Goal: Navigation & Orientation: Find specific page/section

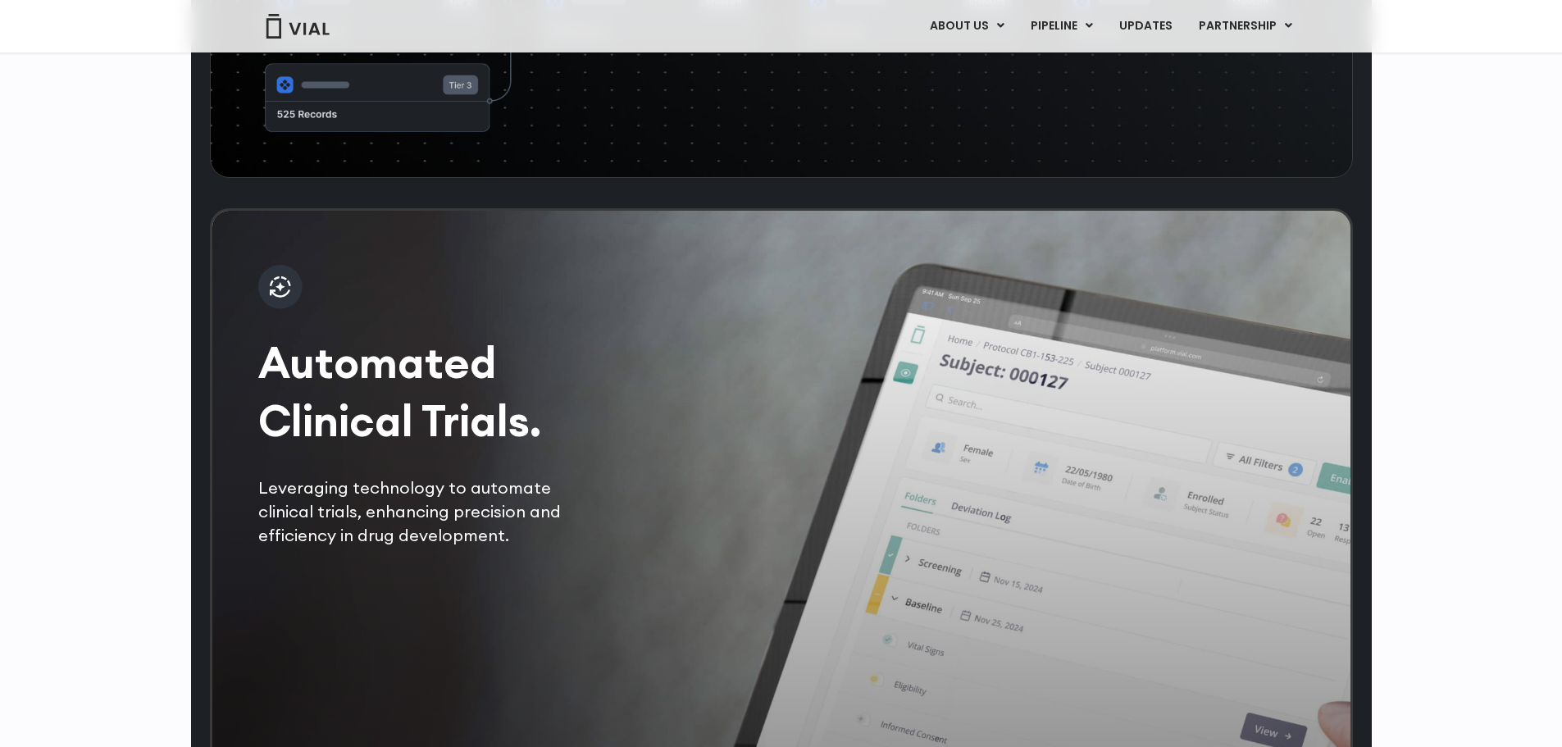
scroll to position [2705, 0]
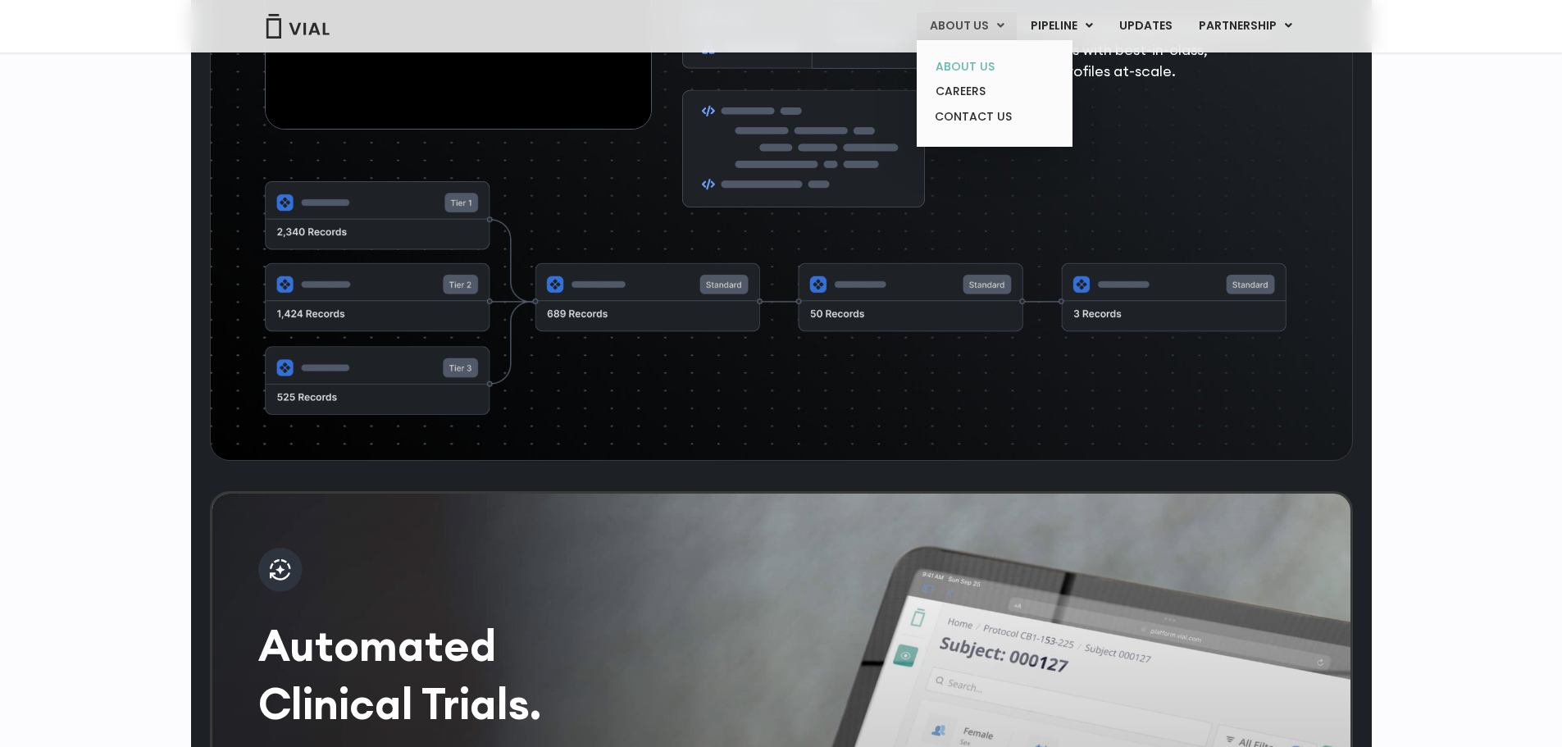
click at [980, 61] on link "ABOUT US" at bounding box center [993, 66] width 143 height 25
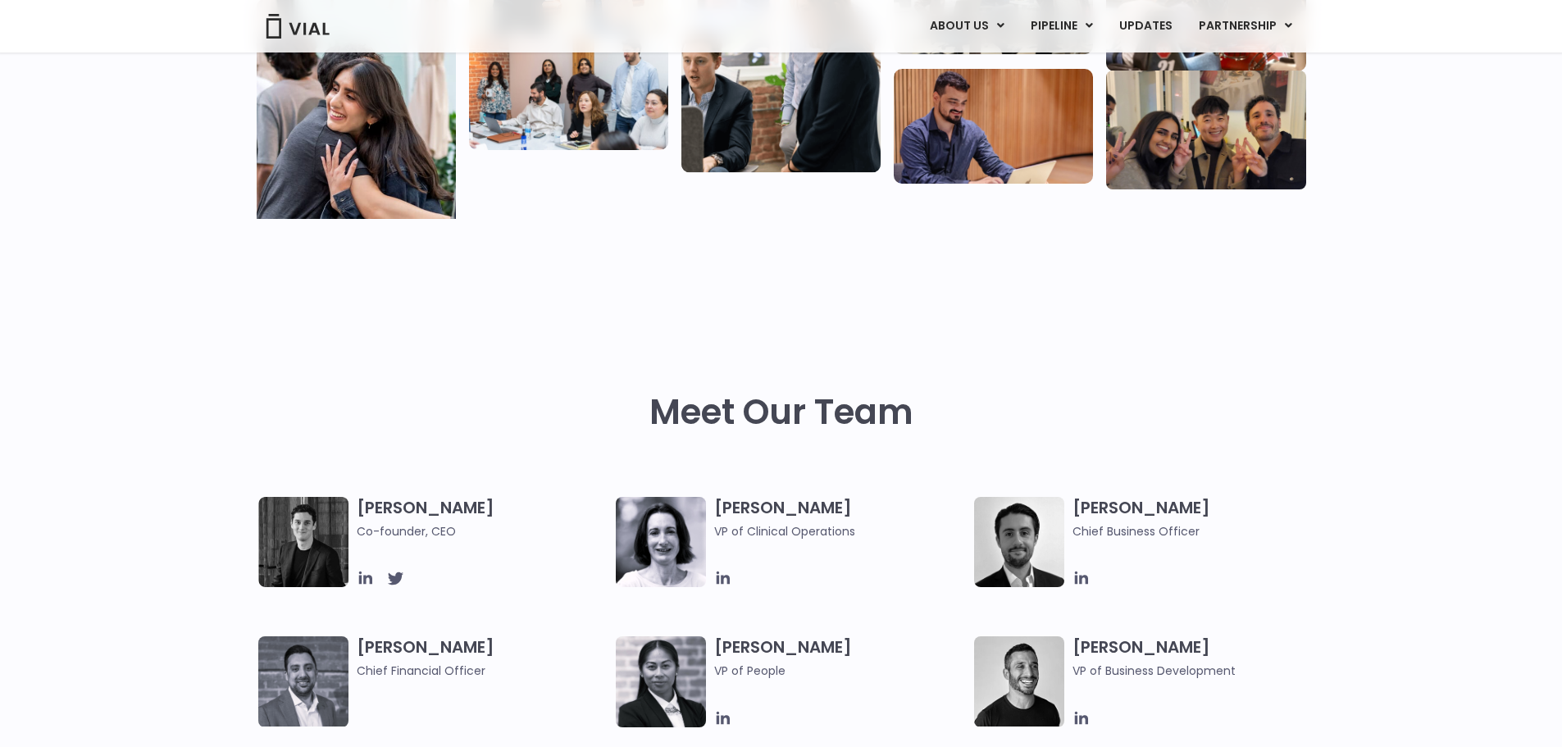
scroll to position [697, 0]
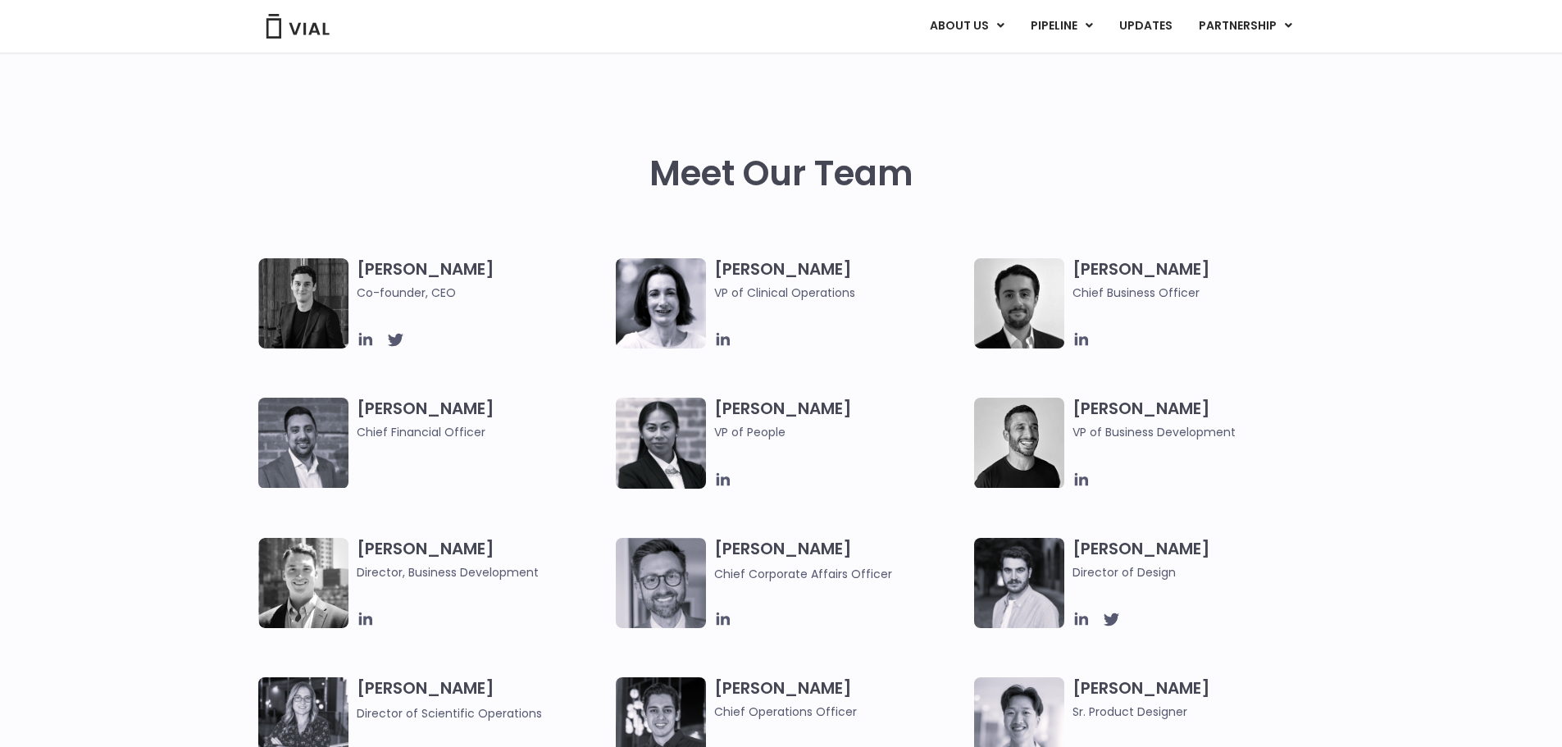
click at [307, 280] on img at bounding box center [303, 303] width 90 height 90
click at [371, 344] on icon at bounding box center [364, 339] width 13 height 13
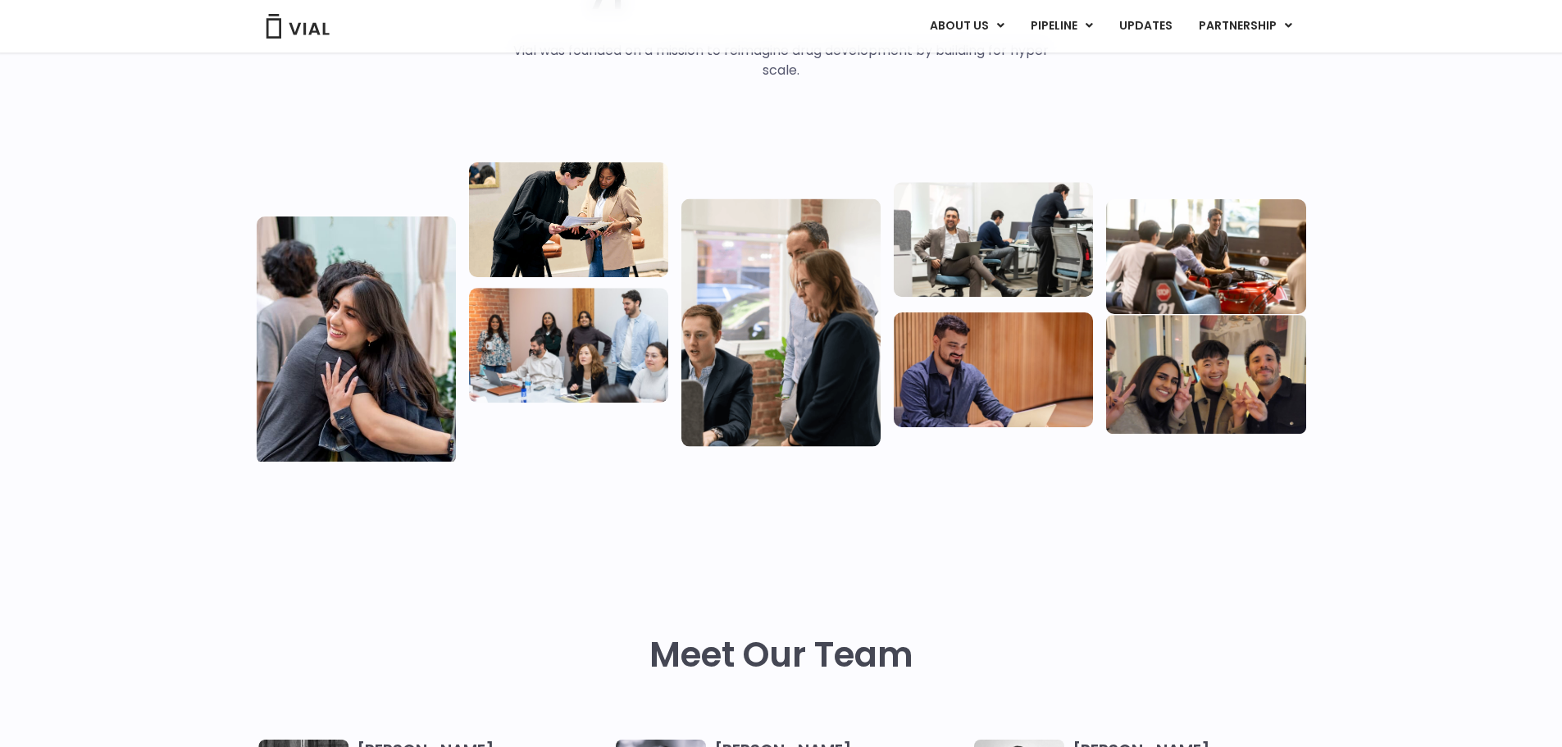
scroll to position [205, 0]
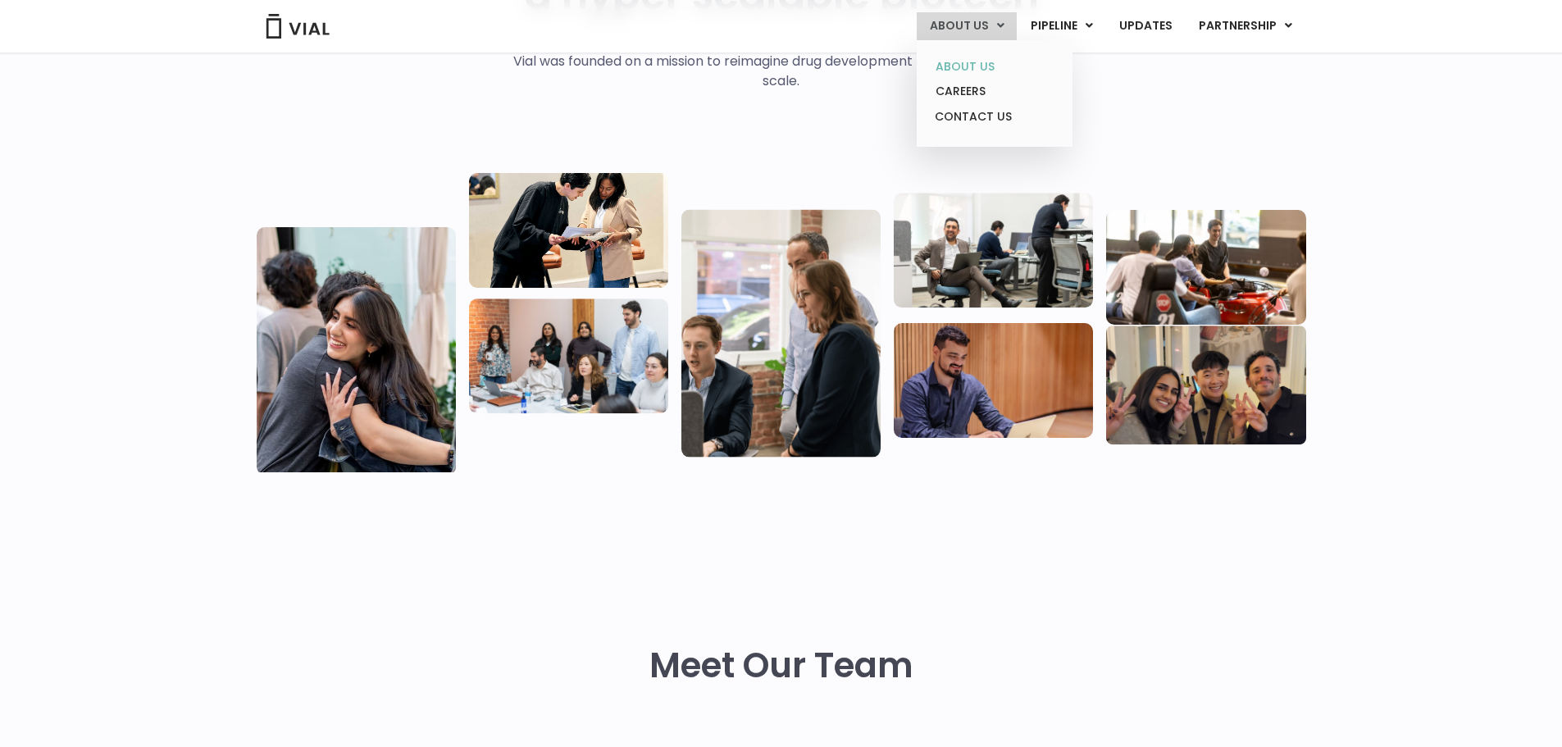
click at [951, 62] on link "ABOUT US" at bounding box center [993, 66] width 143 height 25
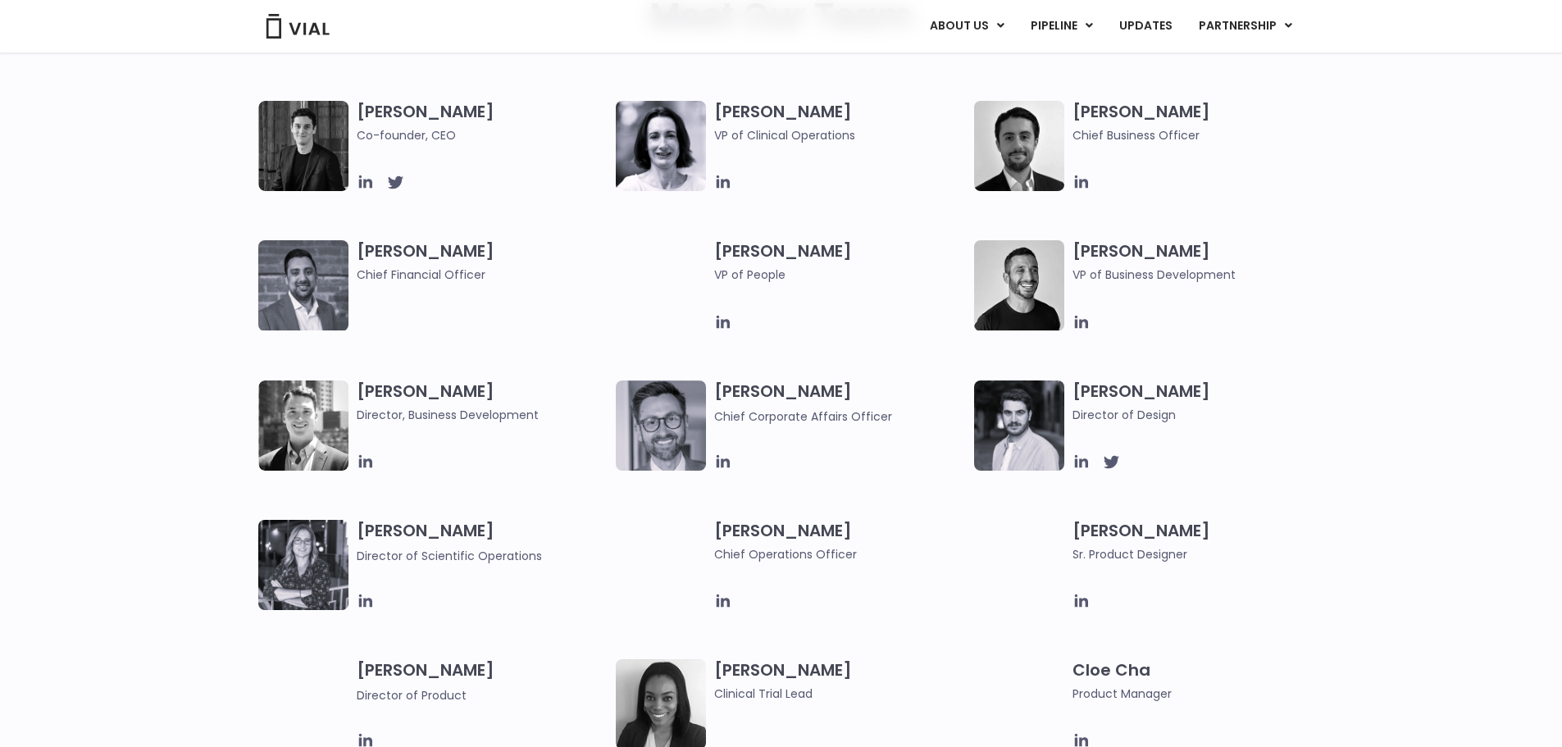
scroll to position [451, 0]
